Goal: Task Accomplishment & Management: Manage account settings

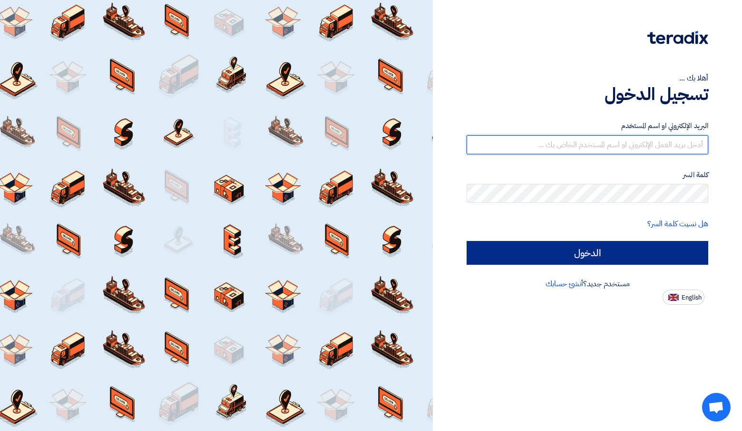
type input "[PERSON_NAME][EMAIL_ADDRESS][DOMAIN_NAME]"
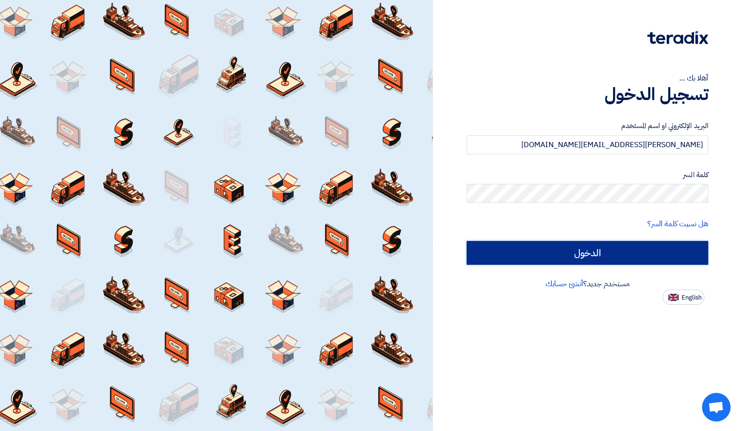
click at [537, 247] on input "الدخول" at bounding box center [588, 253] width 242 height 24
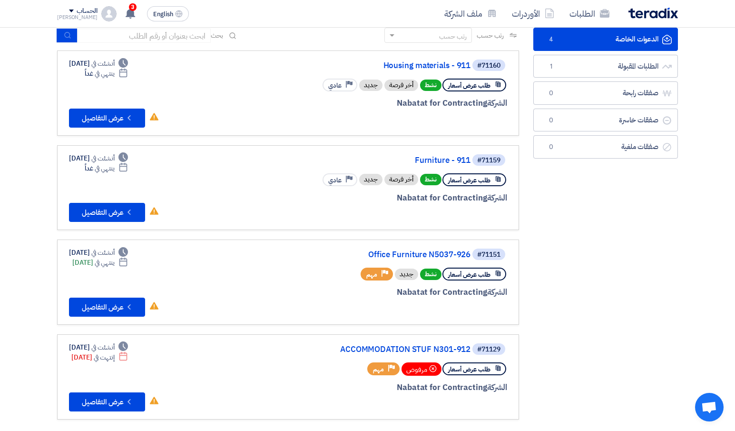
scroll to position [48, 0]
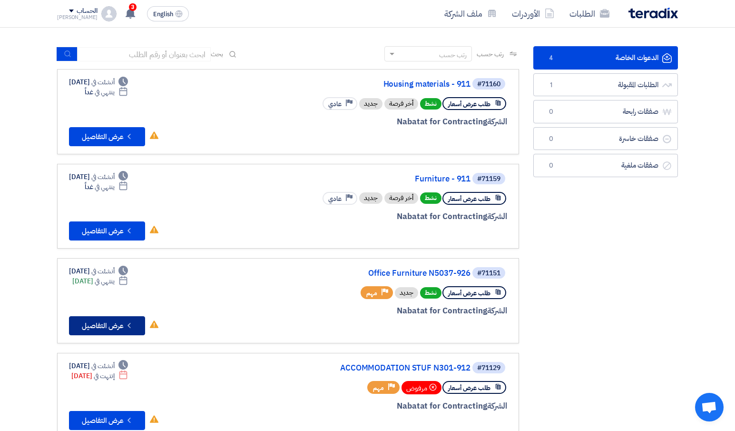
click at [102, 326] on button "Check details عرض التفاصيل" at bounding box center [107, 325] width 76 height 19
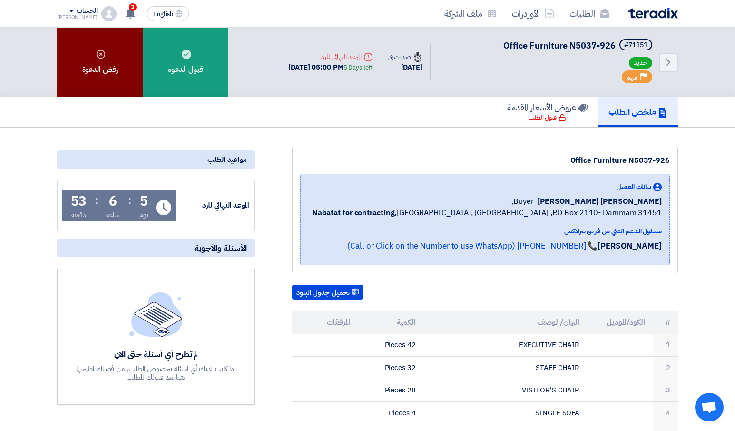
click at [102, 65] on div "رفض الدعوة" at bounding box center [100, 62] width 86 height 69
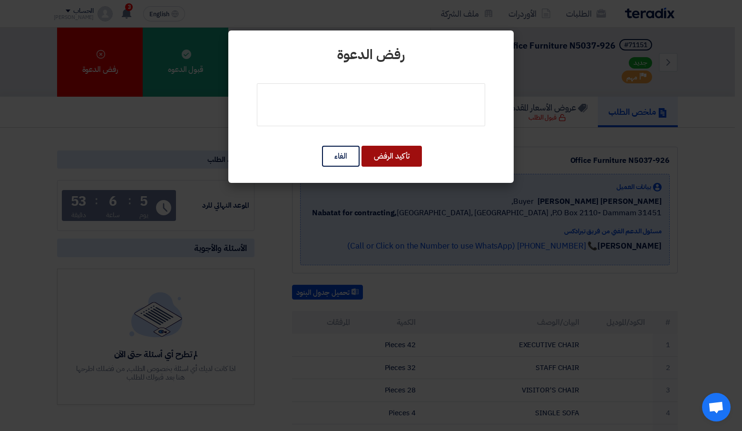
click at [406, 157] on button "تأكيد الرفض" at bounding box center [392, 156] width 60 height 21
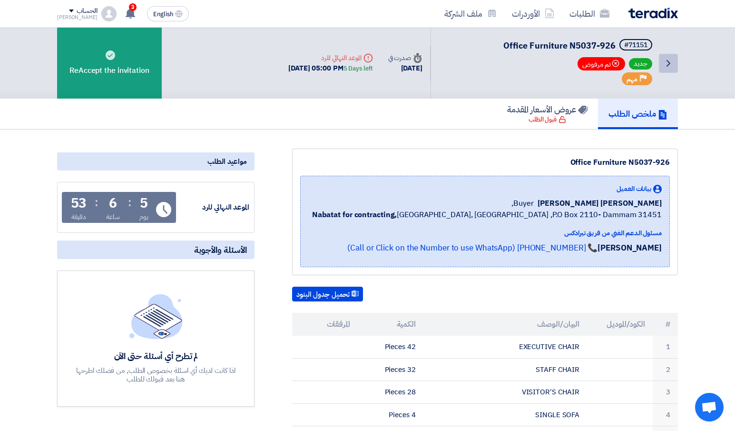
click at [670, 61] on icon "Back" at bounding box center [668, 63] width 11 height 11
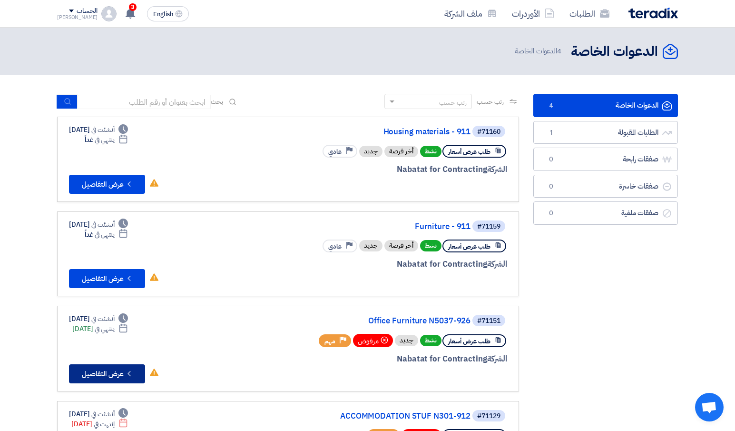
click at [116, 375] on button "Check details عرض التفاصيل" at bounding box center [107, 373] width 76 height 19
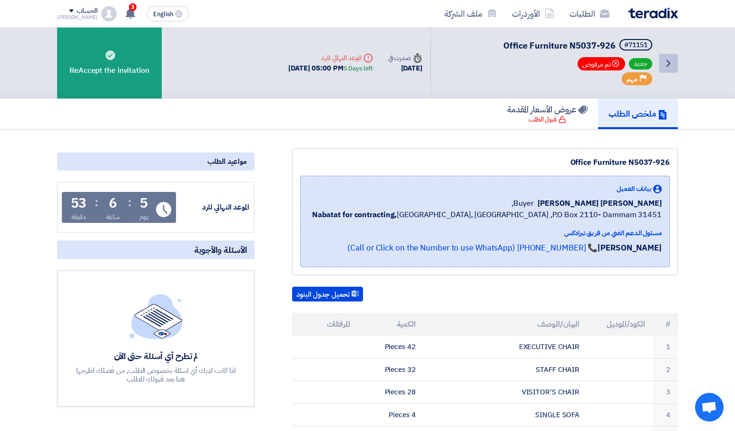
click at [675, 62] on link "Back" at bounding box center [668, 63] width 19 height 19
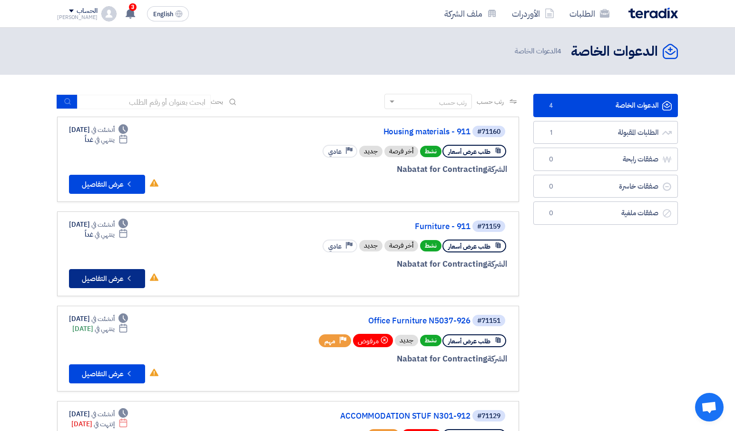
click at [104, 278] on button "Check details عرض التفاصيل" at bounding box center [107, 278] width 76 height 19
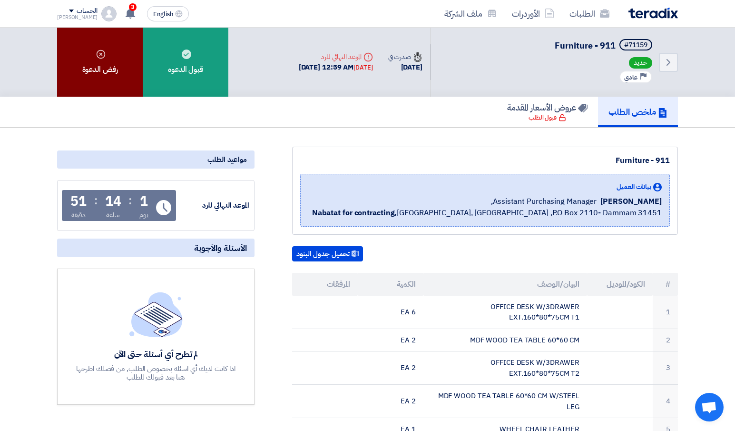
click at [118, 88] on div "رفض الدعوة" at bounding box center [100, 62] width 86 height 69
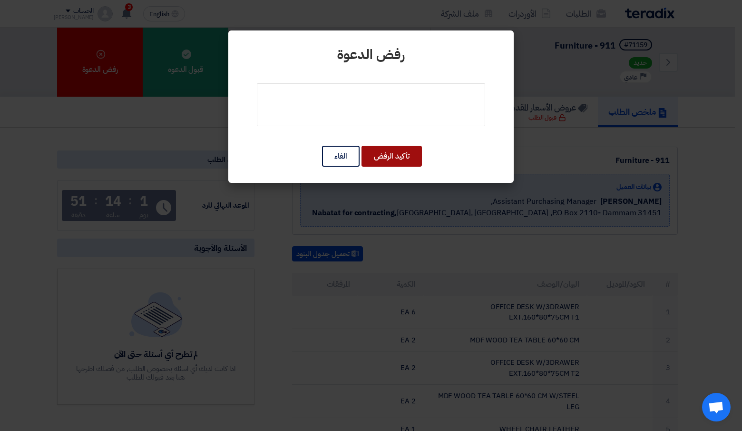
click at [397, 151] on button "تأكيد الرفض" at bounding box center [392, 156] width 60 height 21
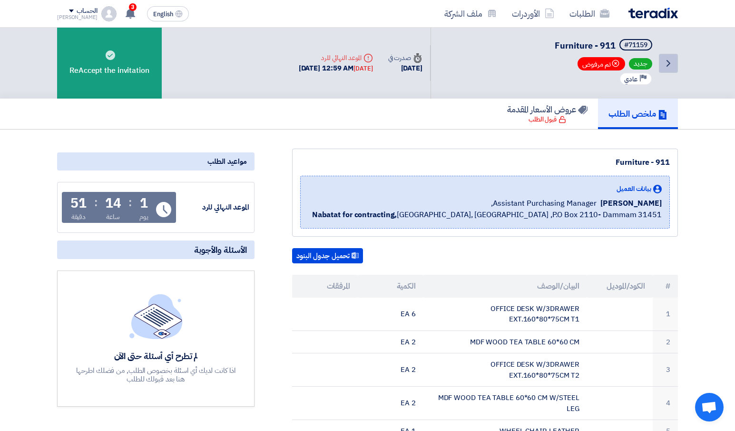
click at [672, 64] on icon "Back" at bounding box center [668, 63] width 11 height 11
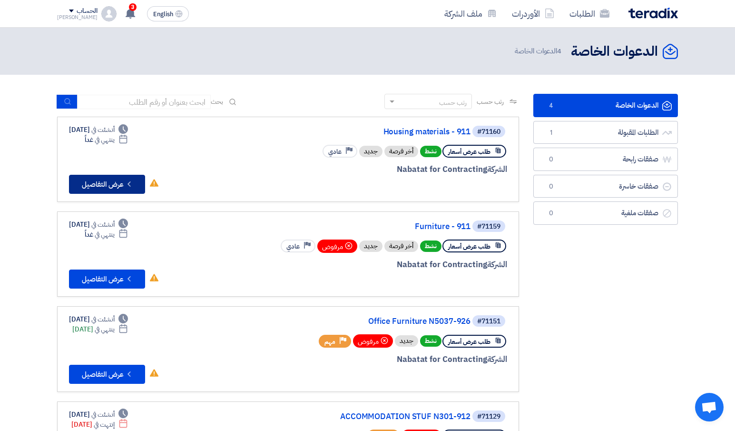
click at [118, 181] on button "Check details عرض التفاصيل" at bounding box center [107, 184] width 76 height 19
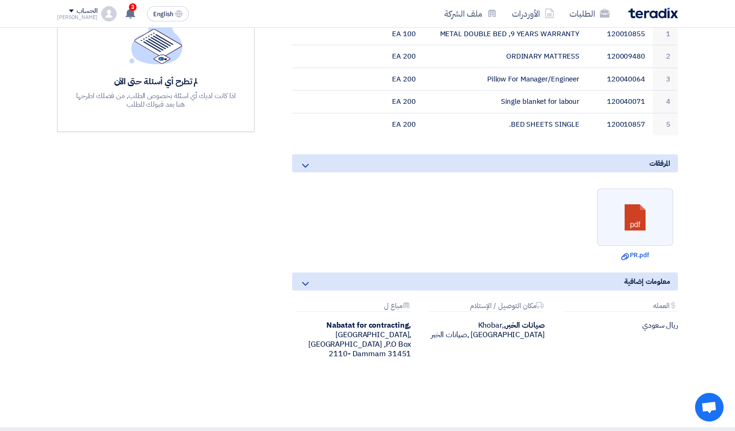
scroll to position [286, 0]
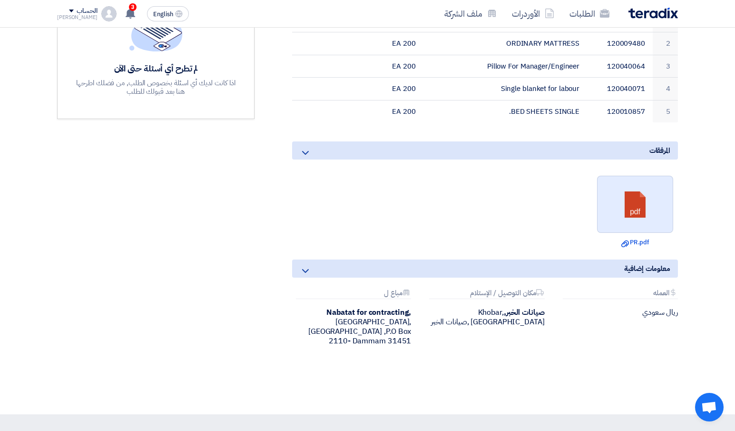
click at [621, 199] on link at bounding box center [636, 204] width 76 height 57
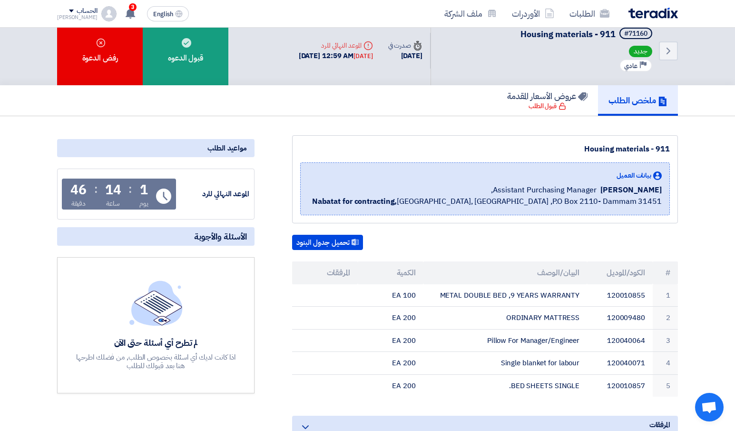
scroll to position [0, 0]
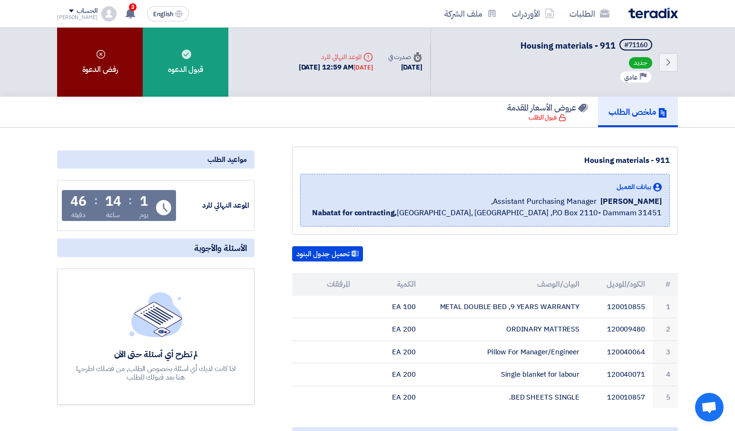
click at [101, 82] on div "رفض الدعوة" at bounding box center [100, 62] width 86 height 69
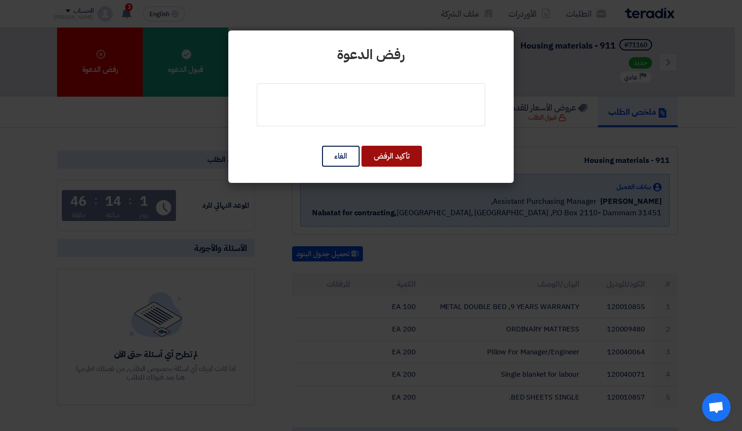
click at [400, 160] on button "تأكيد الرفض" at bounding box center [392, 156] width 60 height 21
